Goal: Complete application form

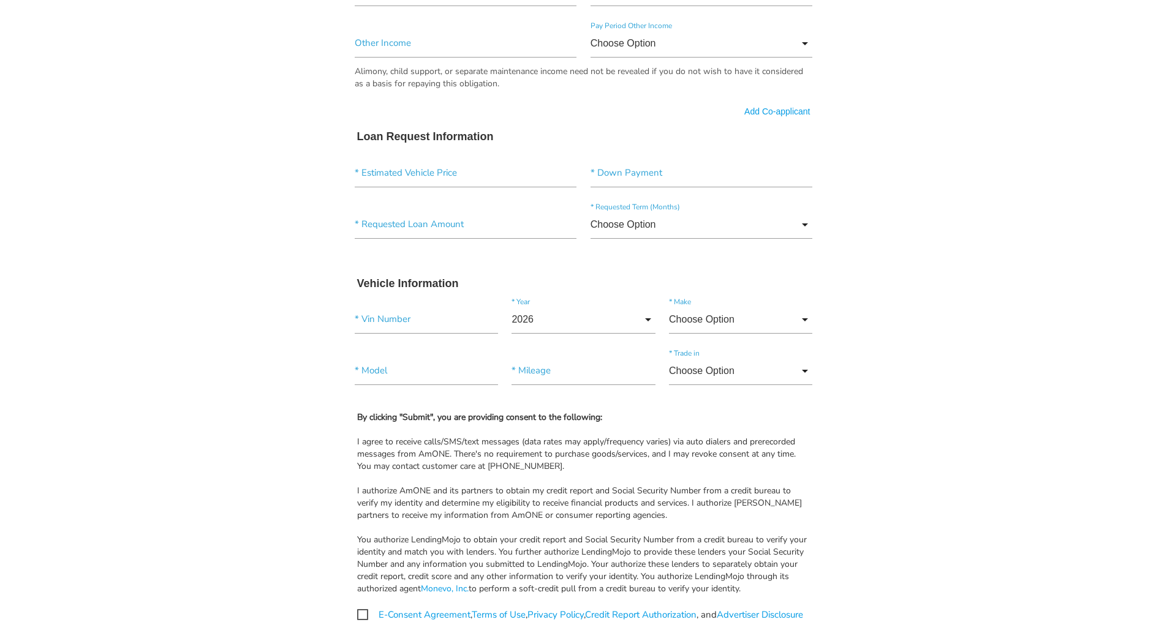
scroll to position [859, 0]
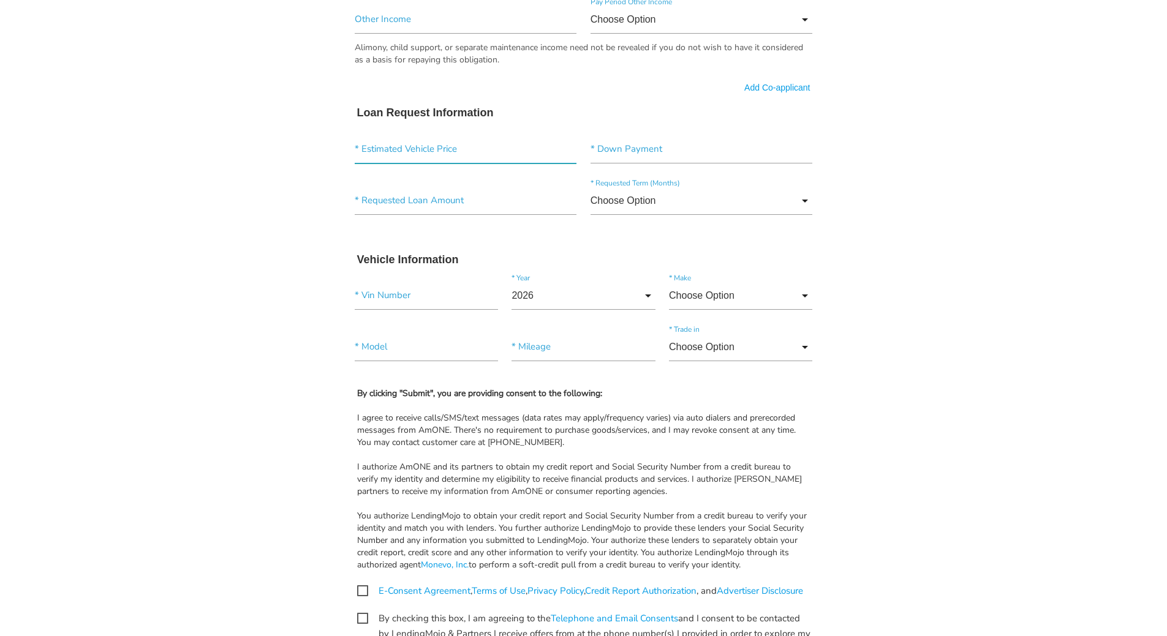
click at [399, 154] on input"] "text" at bounding box center [466, 149] width 222 height 28
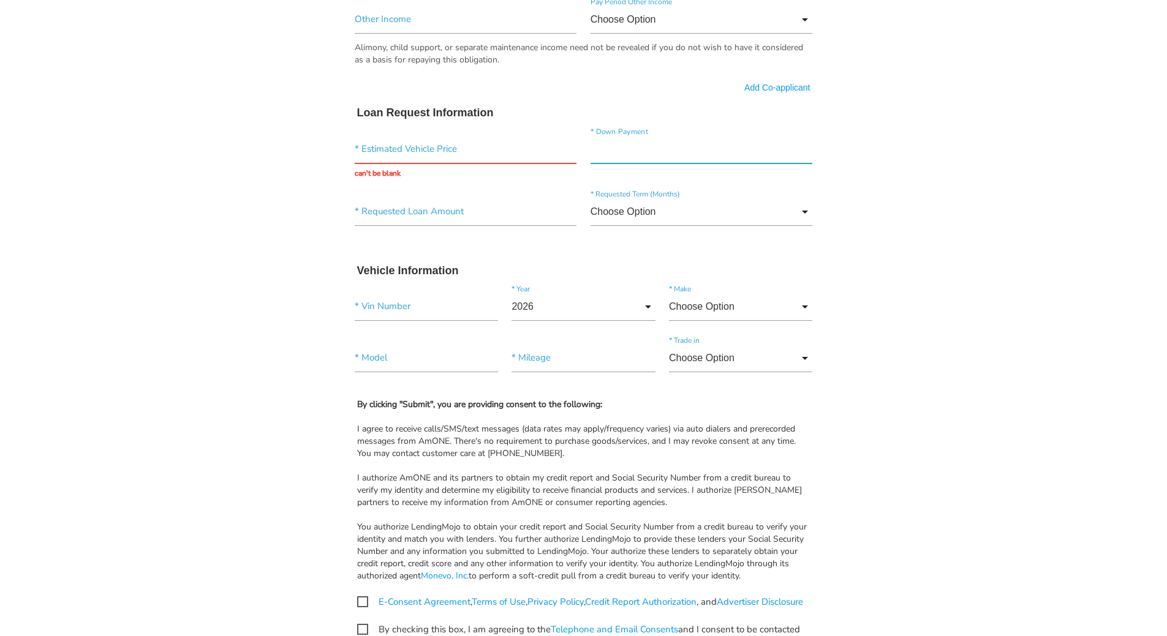
click at [684, 154] on input"] "text" at bounding box center [701, 149] width 222 height 28
click at [752, 212] on input "Choose Option" at bounding box center [701, 212] width 222 height 28
